Goal: Task Accomplishment & Management: Complete application form

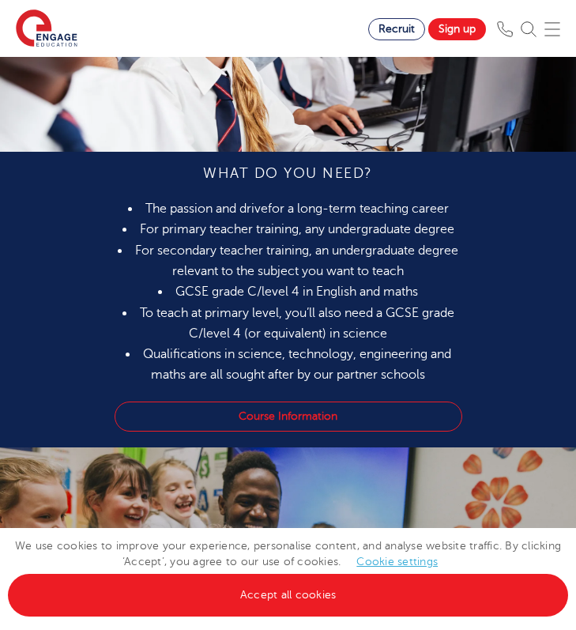
scroll to position [1342, 0]
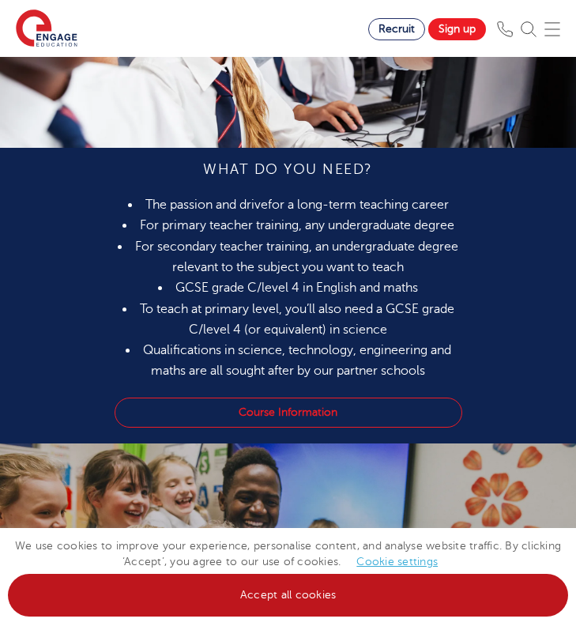
click at [240, 601] on link "Accept all cookies" at bounding box center [288, 595] width 560 height 43
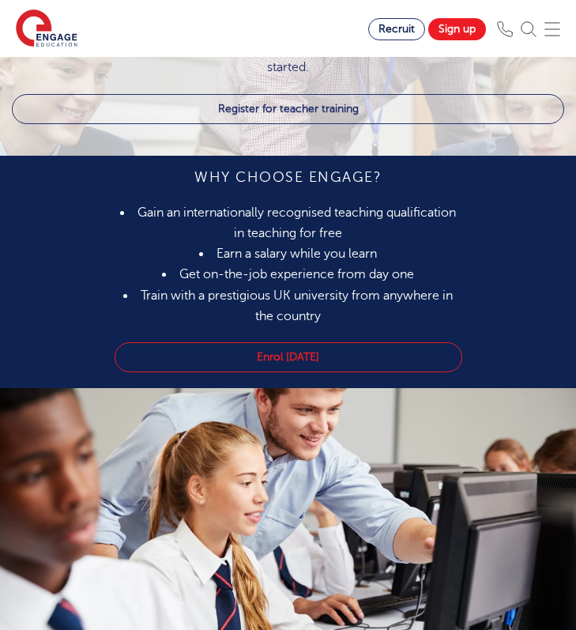
scroll to position [517, 0]
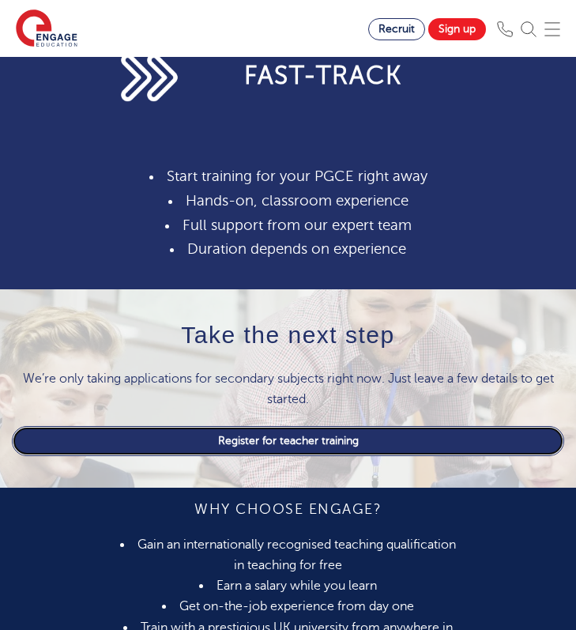
click at [311, 446] on link "Register for teacher training" at bounding box center [288, 441] width 552 height 30
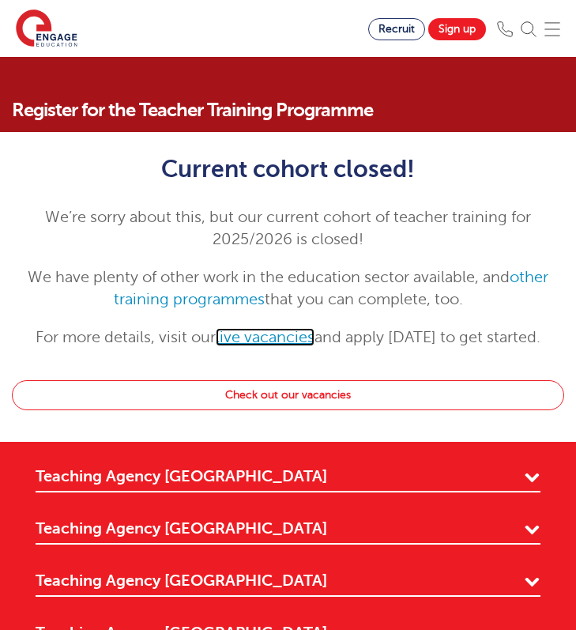
click at [260, 333] on link "live vacancies" at bounding box center [265, 337] width 99 height 18
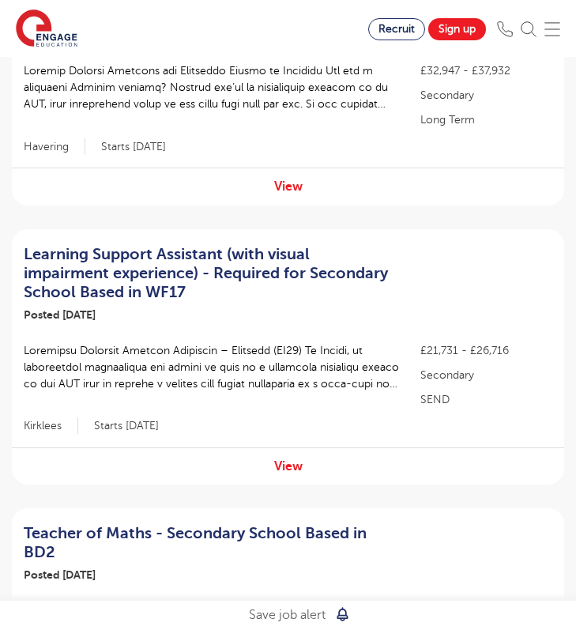
scroll to position [759, 0]
